Goal: Navigation & Orientation: Find specific page/section

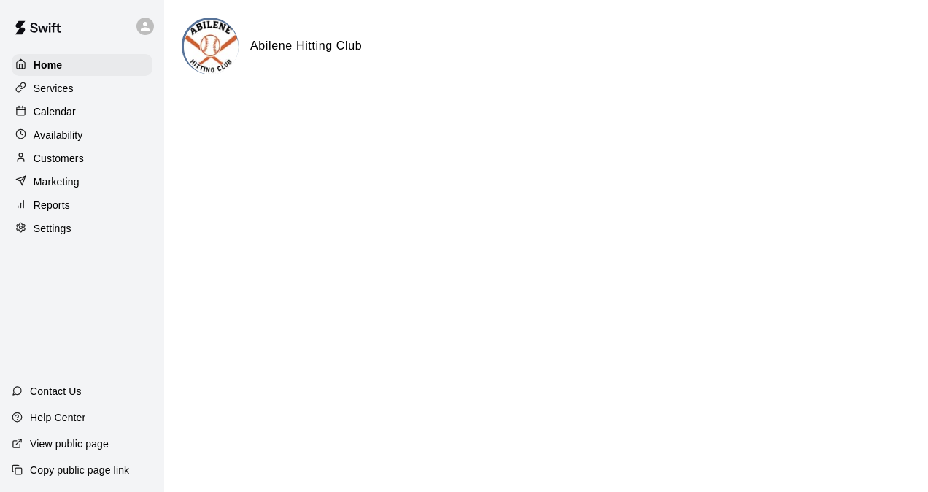
click at [60, 91] on p "Services" at bounding box center [54, 88] width 40 height 15
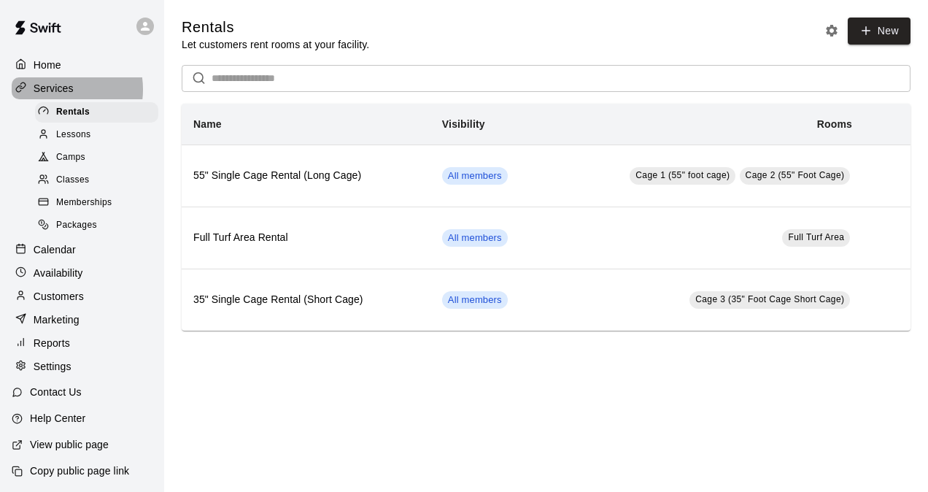
click at [60, 91] on p "Services" at bounding box center [54, 88] width 40 height 15
click at [63, 279] on p "Availability" at bounding box center [59, 273] width 50 height 15
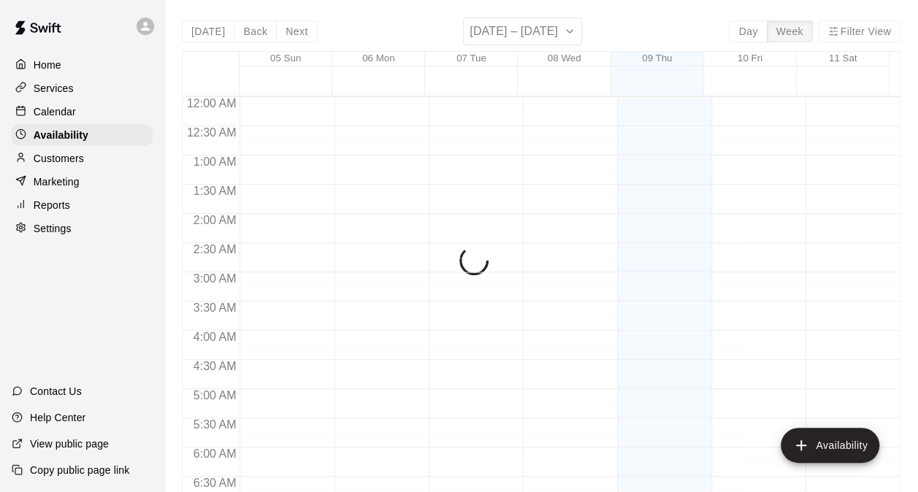
scroll to position [690, 0]
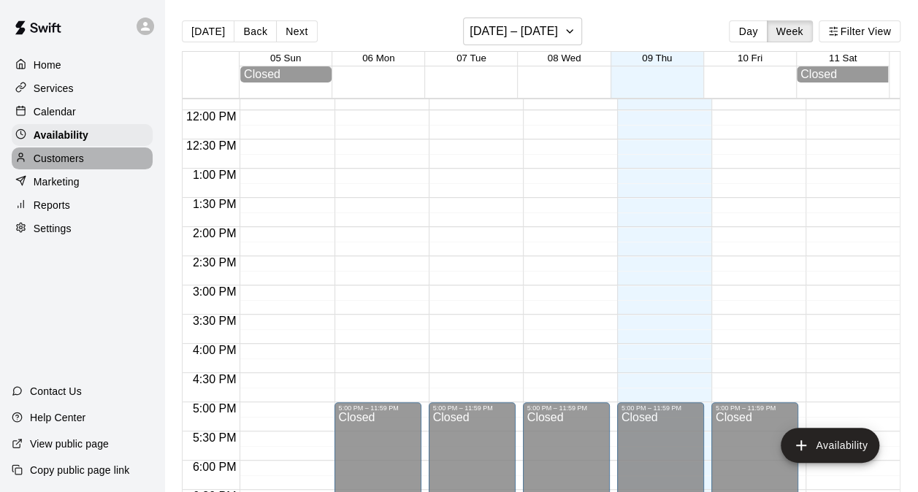
click at [66, 166] on p "Customers" at bounding box center [59, 158] width 50 height 15
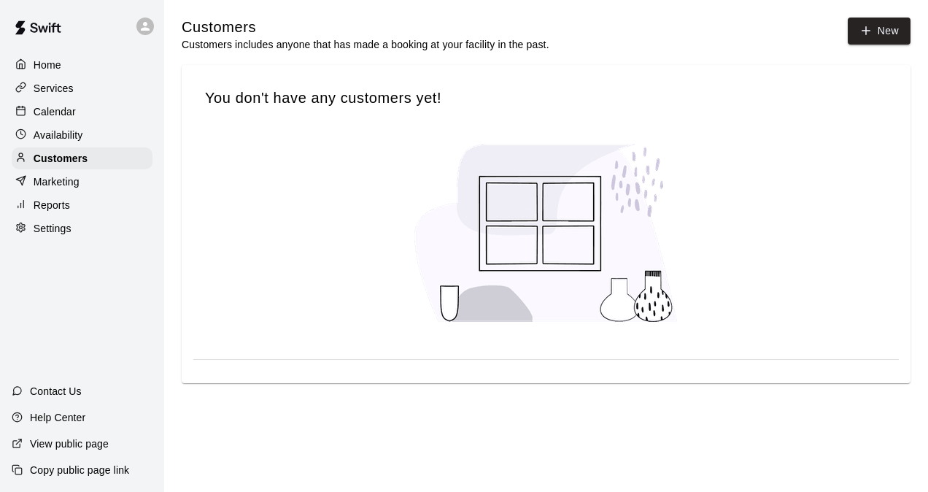
click at [53, 236] on p "Settings" at bounding box center [53, 228] width 38 height 15
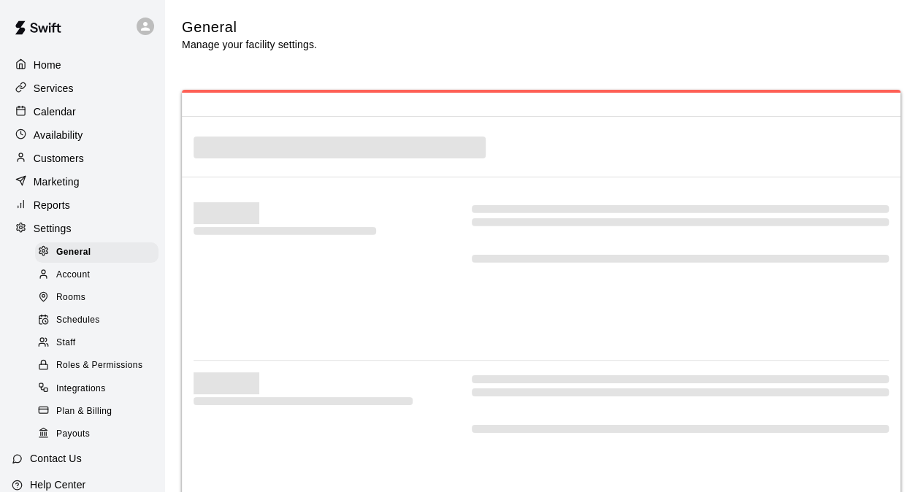
select select "**"
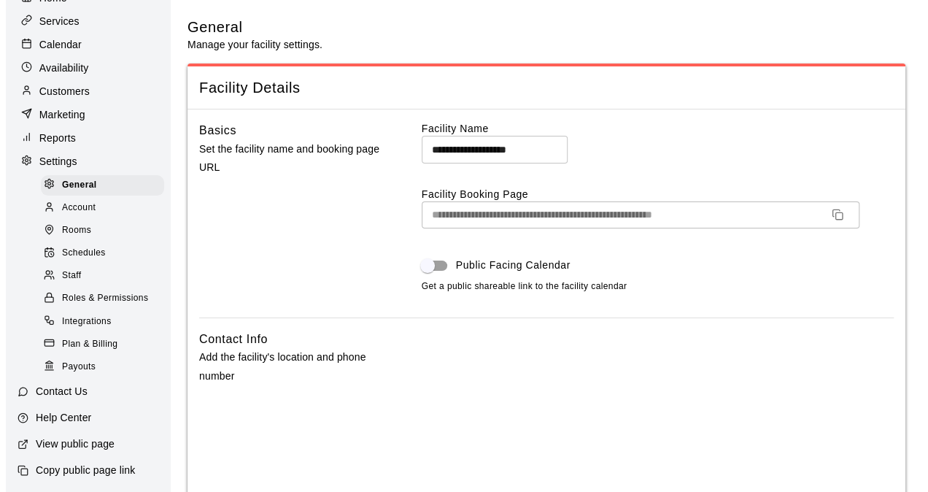
scroll to position [69, 0]
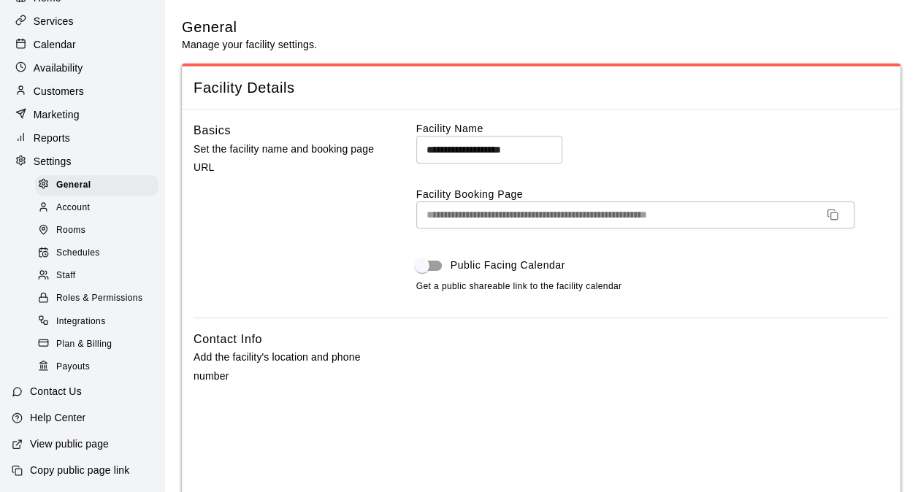
click at [96, 329] on span "Integrations" at bounding box center [81, 322] width 50 height 15
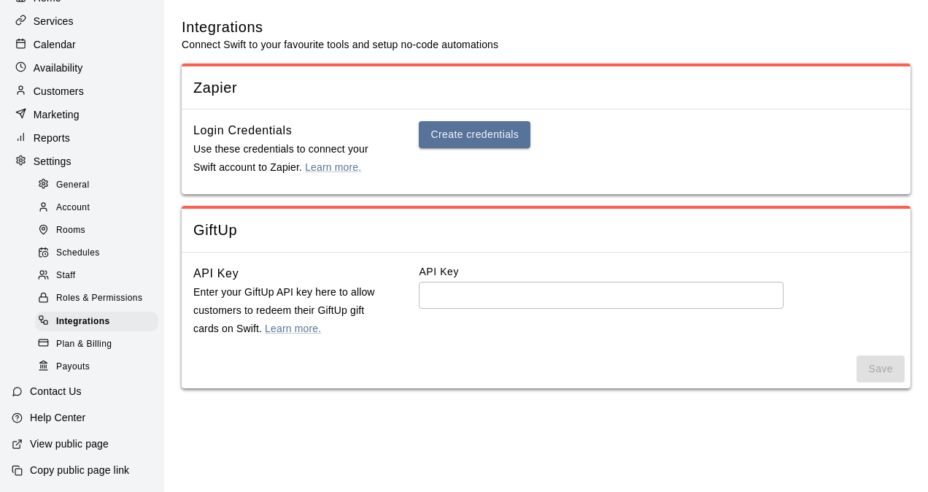
scroll to position [84, 0]
click at [72, 14] on p "Services" at bounding box center [54, 21] width 40 height 15
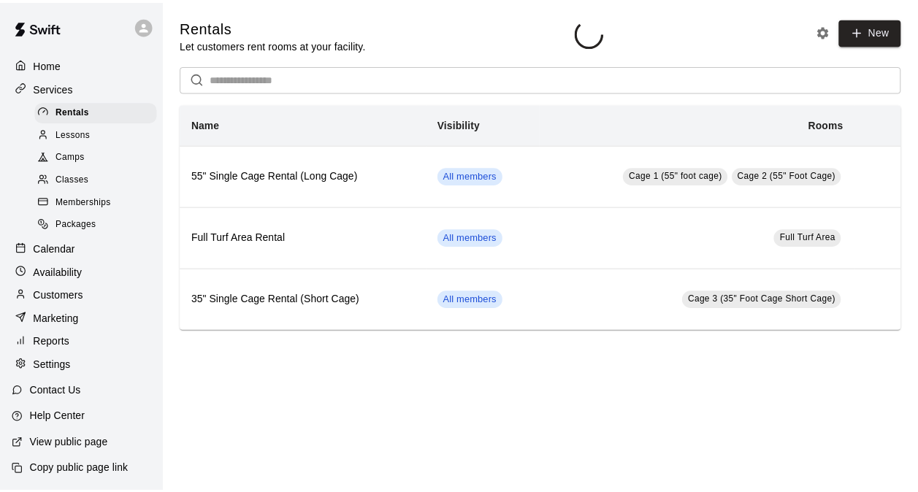
scroll to position [15, 0]
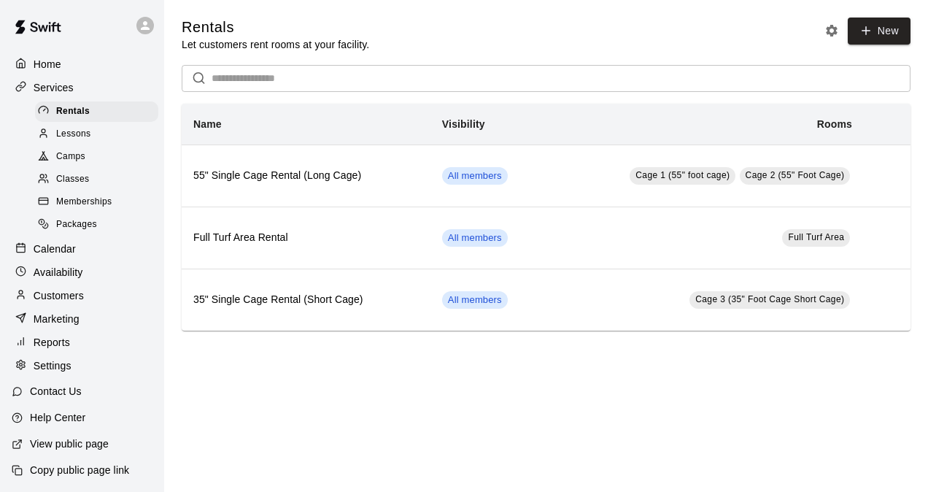
click at [67, 242] on p "Calendar" at bounding box center [55, 249] width 42 height 15
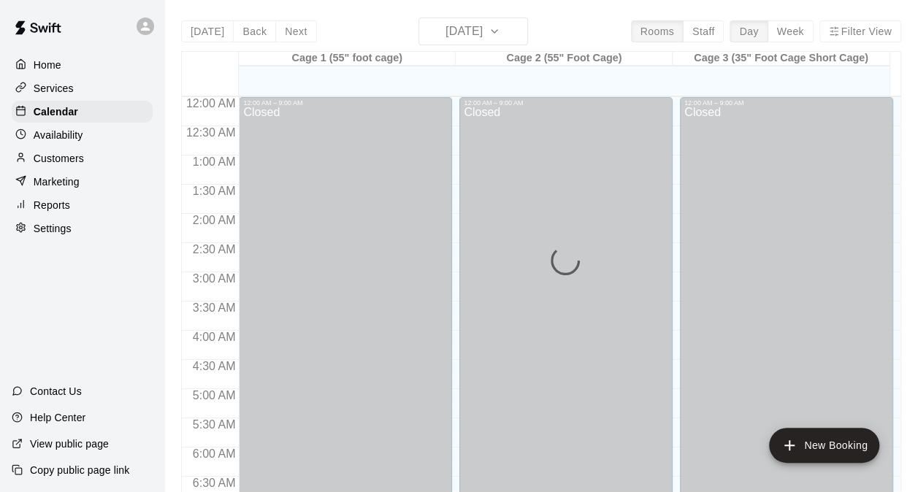
scroll to position [691, 0]
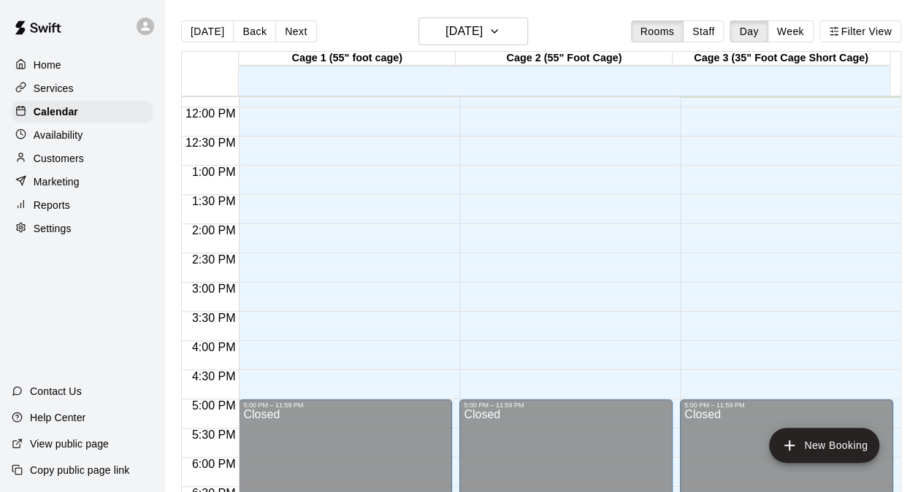
click at [58, 232] on p "Settings" at bounding box center [53, 228] width 38 height 15
select select "**"
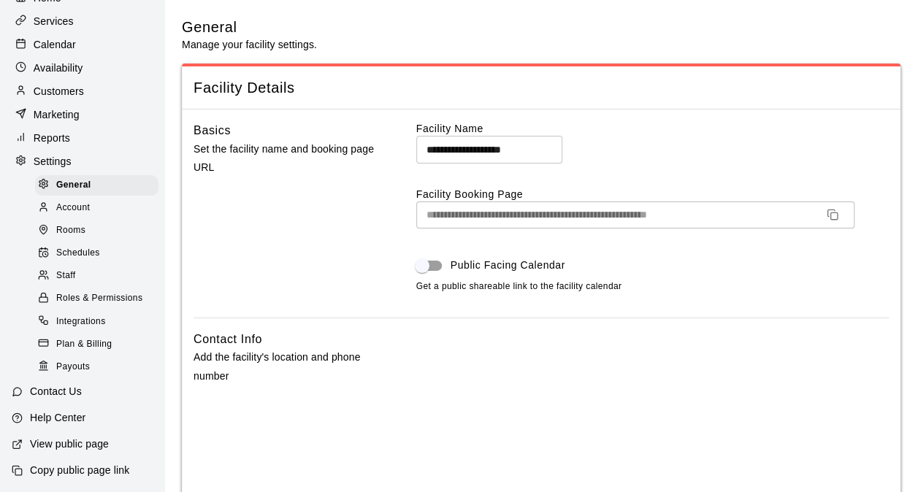
scroll to position [84, 0]
